Goal: Contribute content: Contribute content

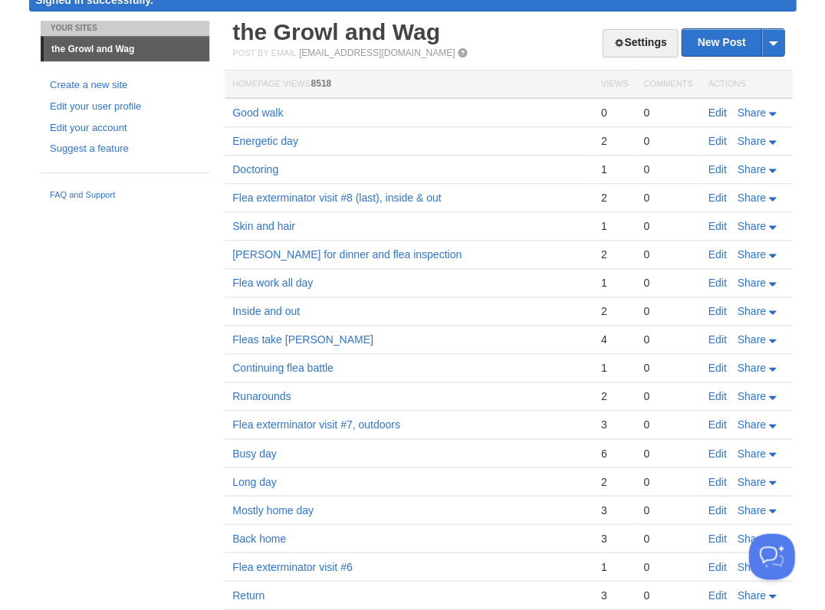
click at [710, 109] on link "Edit" at bounding box center [717, 113] width 18 height 12
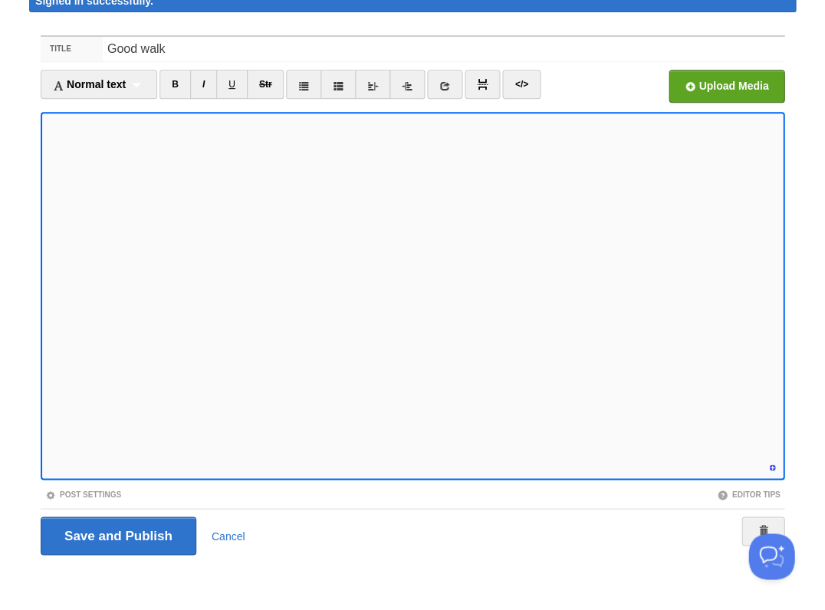
scroll to position [517, 0]
click at [117, 533] on input "Save and Publish" at bounding box center [119, 536] width 156 height 38
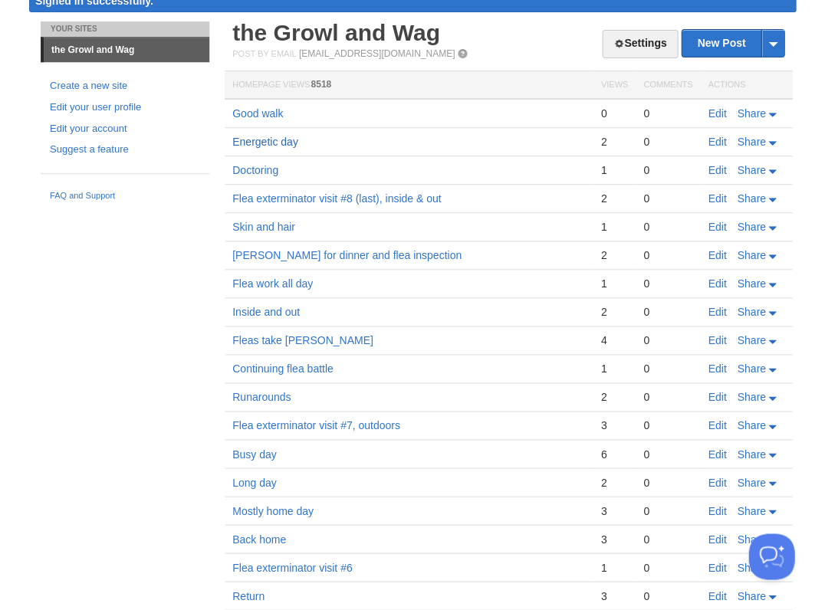
click at [262, 138] on link "Energetic day" at bounding box center [265, 142] width 66 height 12
click at [714, 110] on link "Edit" at bounding box center [717, 113] width 18 height 12
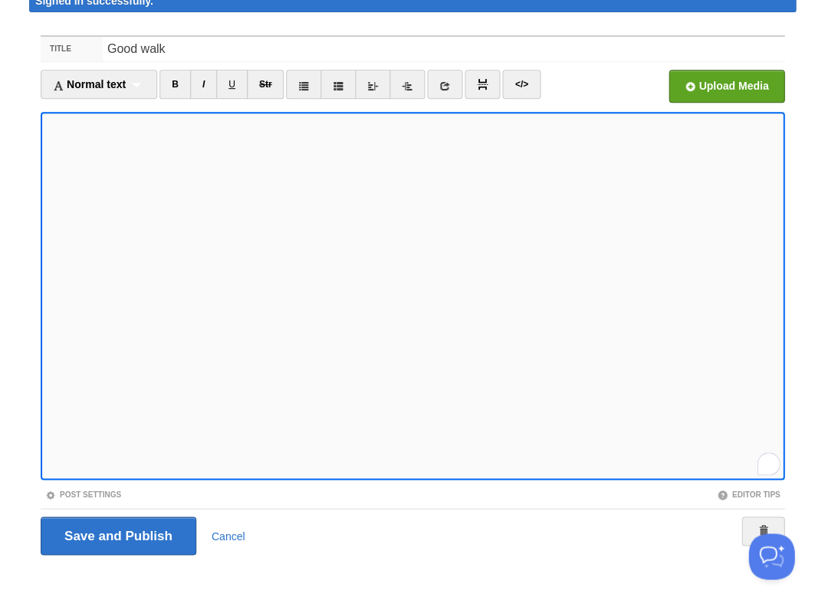
scroll to position [517, 0]
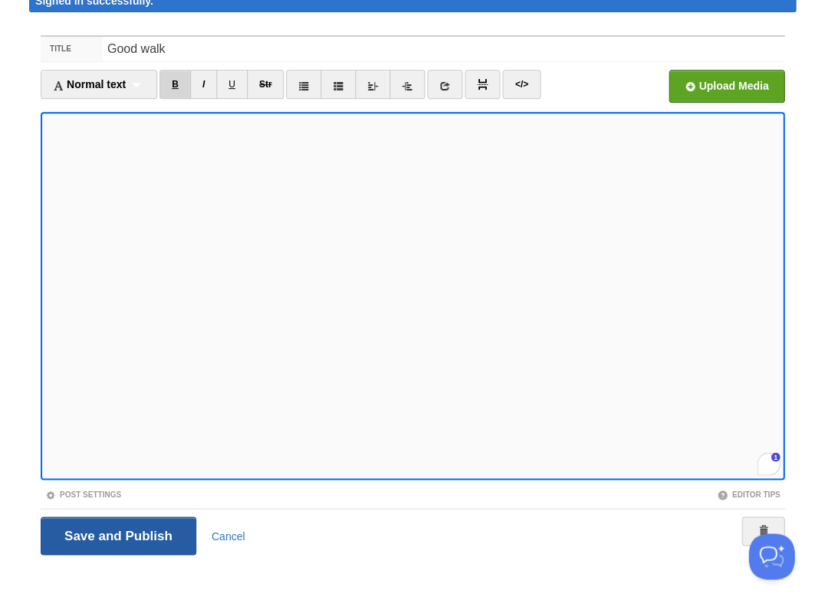
click at [117, 533] on input "Save and Publish" at bounding box center [119, 536] width 156 height 38
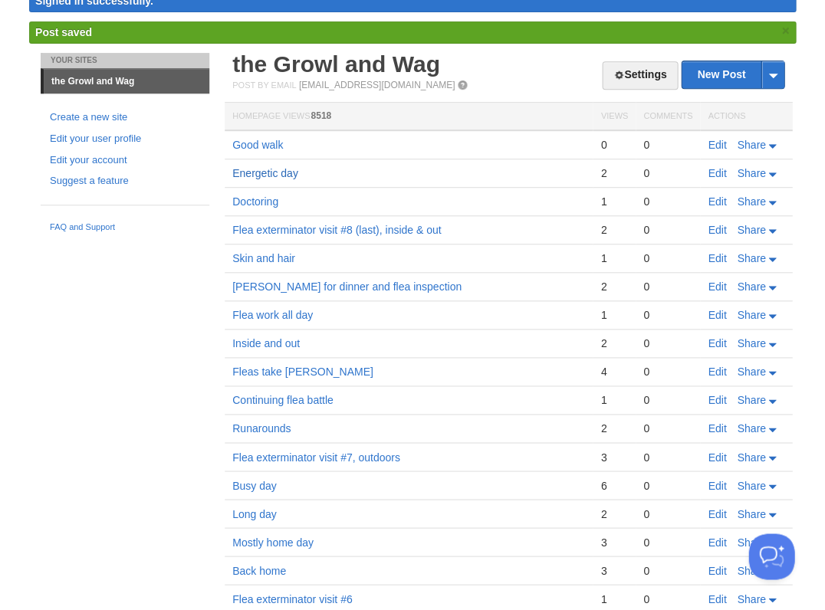
click at [254, 170] on link "Energetic day" at bounding box center [265, 173] width 66 height 12
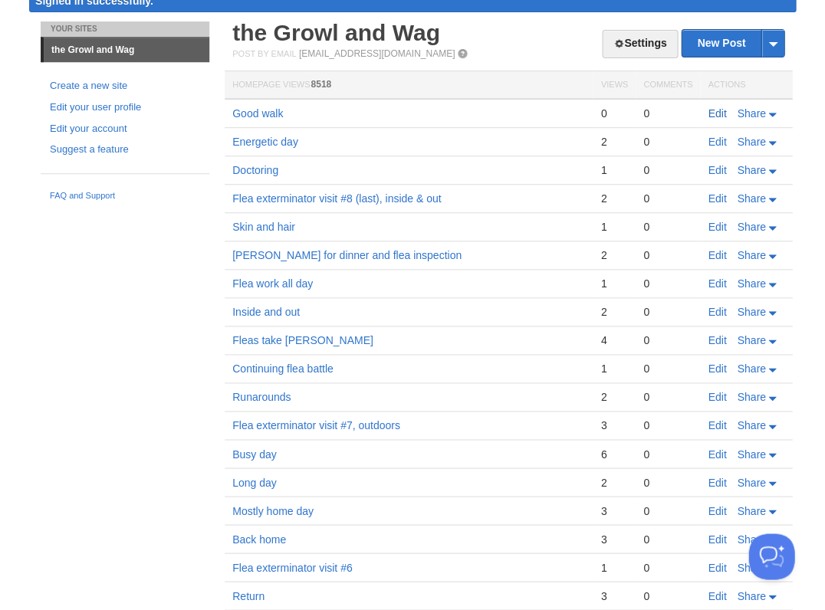
click at [721, 109] on link "Edit" at bounding box center [717, 113] width 18 height 12
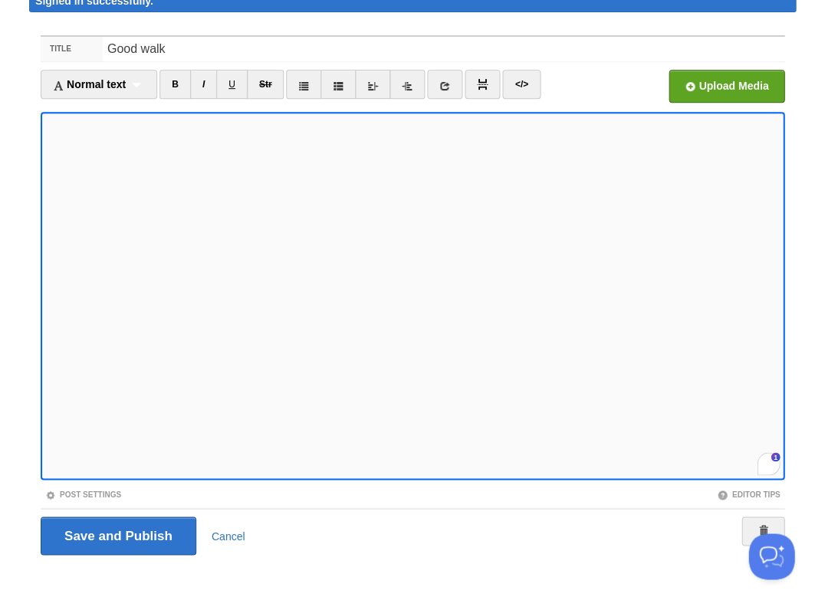
scroll to position [517, 0]
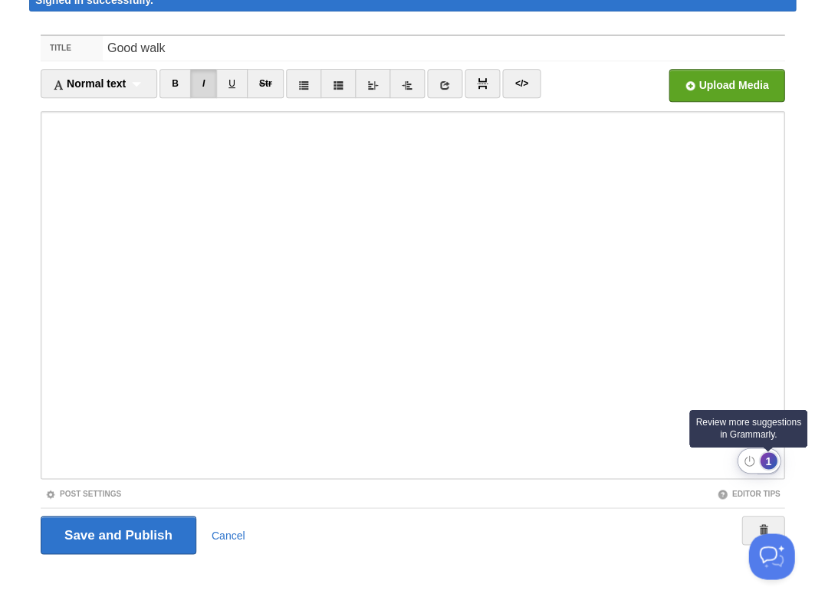
click at [768, 462] on div "1" at bounding box center [768, 460] width 17 height 17
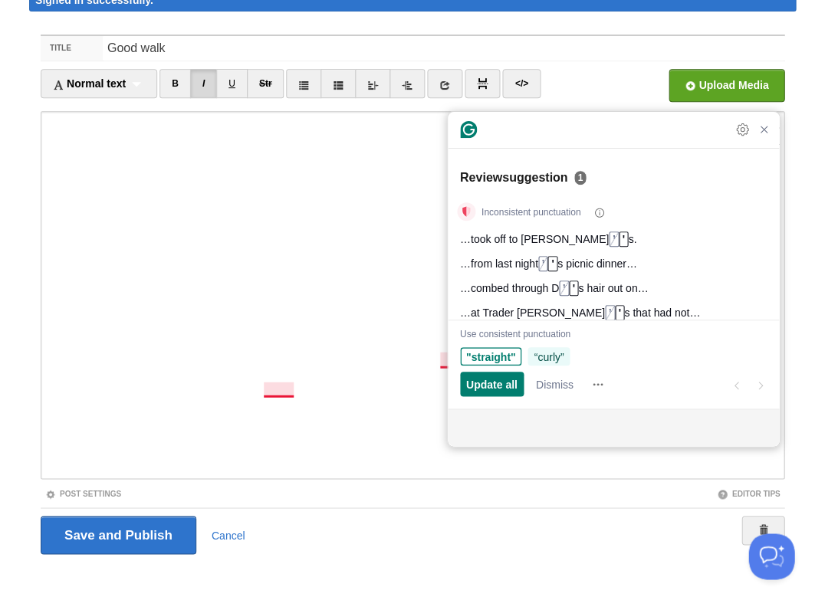
click at [555, 353] on span "“curly”" at bounding box center [549, 357] width 30 height 16
click at [493, 387] on span "Update all" at bounding box center [491, 384] width 51 height 16
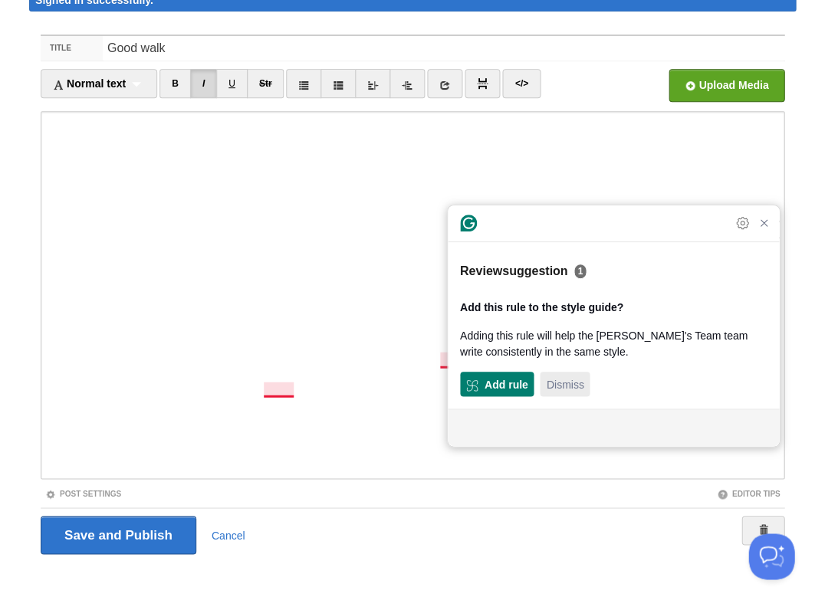
click at [567, 385] on span "Dismiss" at bounding box center [565, 384] width 38 height 16
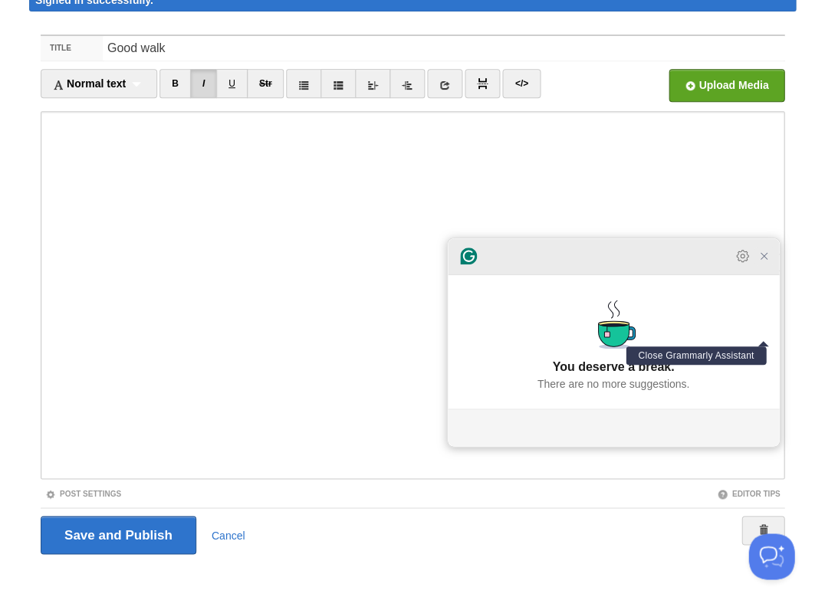
click at [760, 262] on icon "Close Grammarly Assistant" at bounding box center [763, 256] width 12 height 12
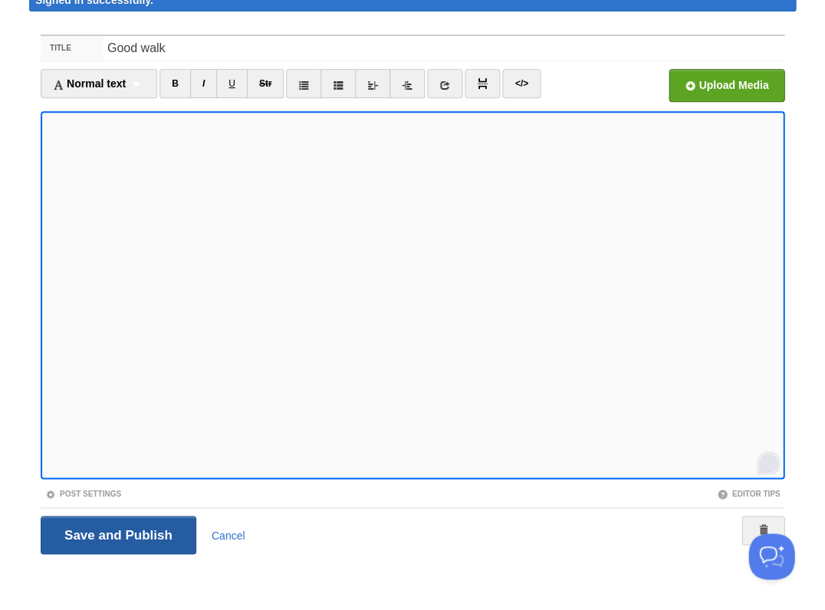
click at [117, 533] on input "Save and Publish" at bounding box center [119, 535] width 156 height 38
